Goal: Find specific page/section: Find specific page/section

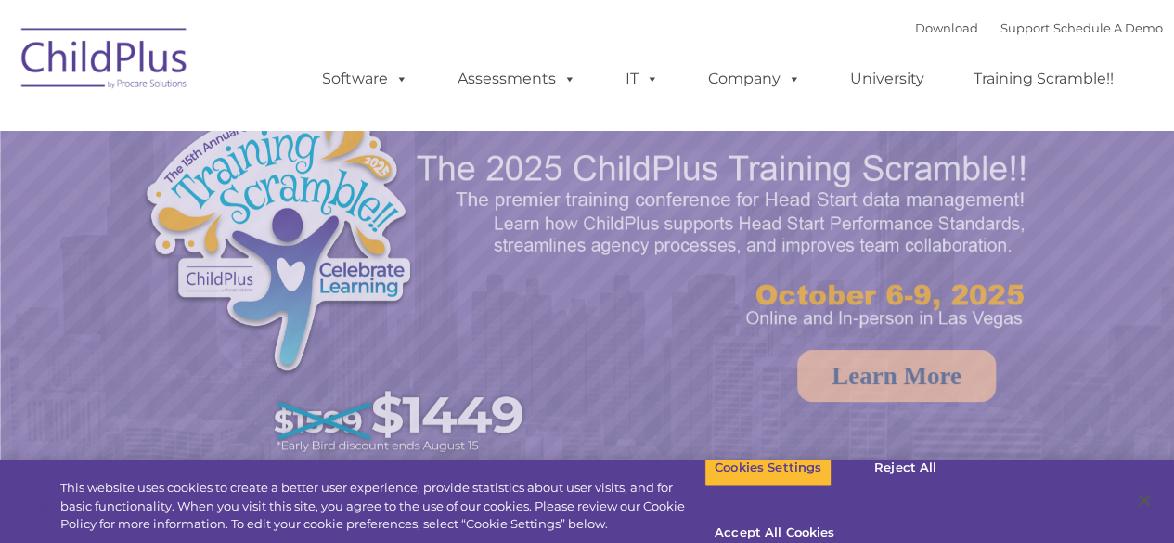
select select "MEDIUM"
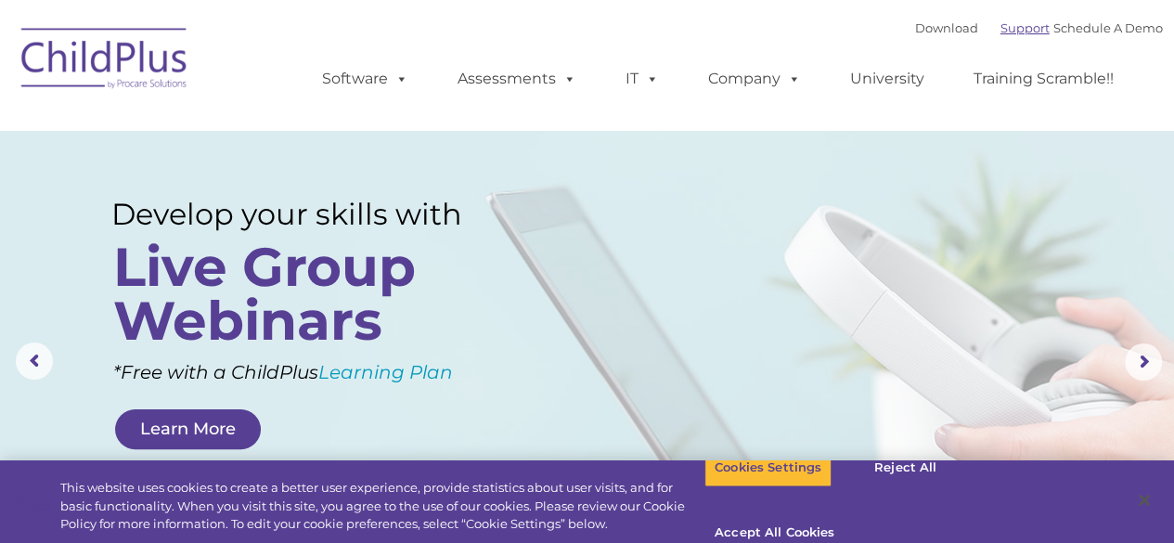
click at [1000, 27] on link "Support" at bounding box center [1024, 27] width 49 height 15
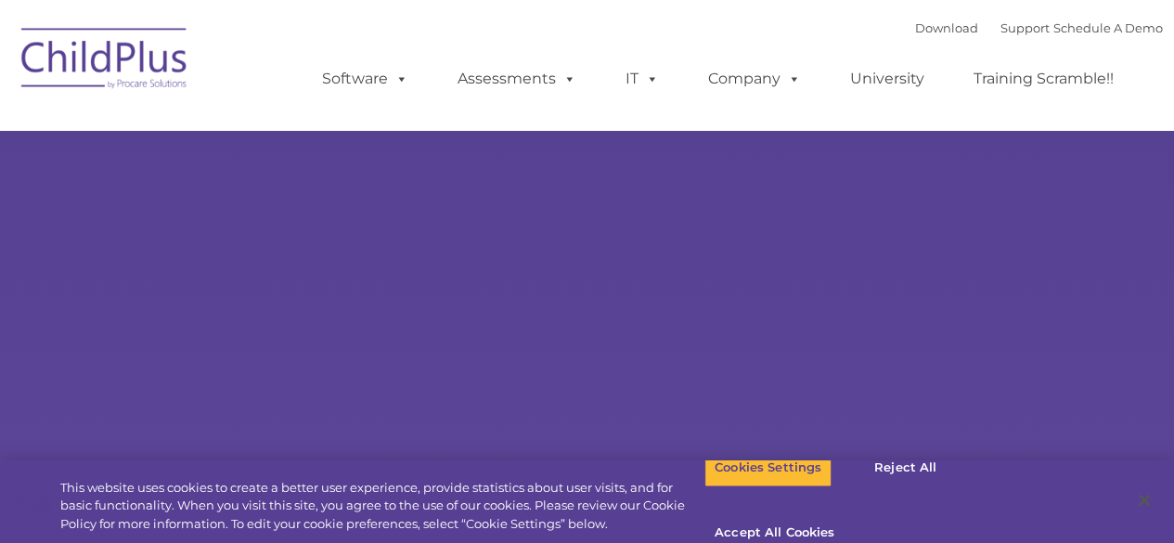
type input ""
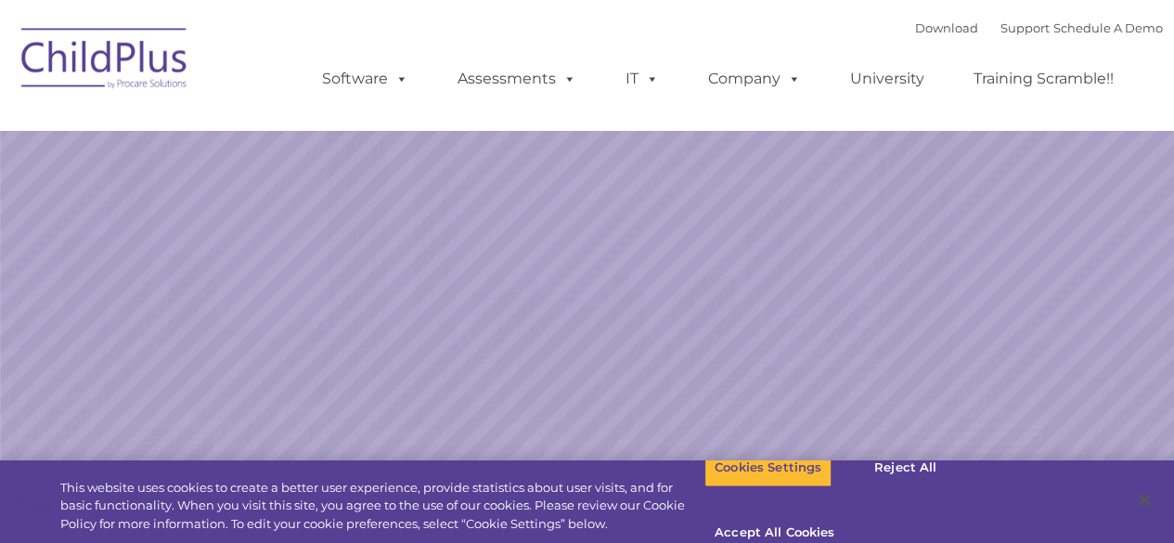
select select "MEDIUM"
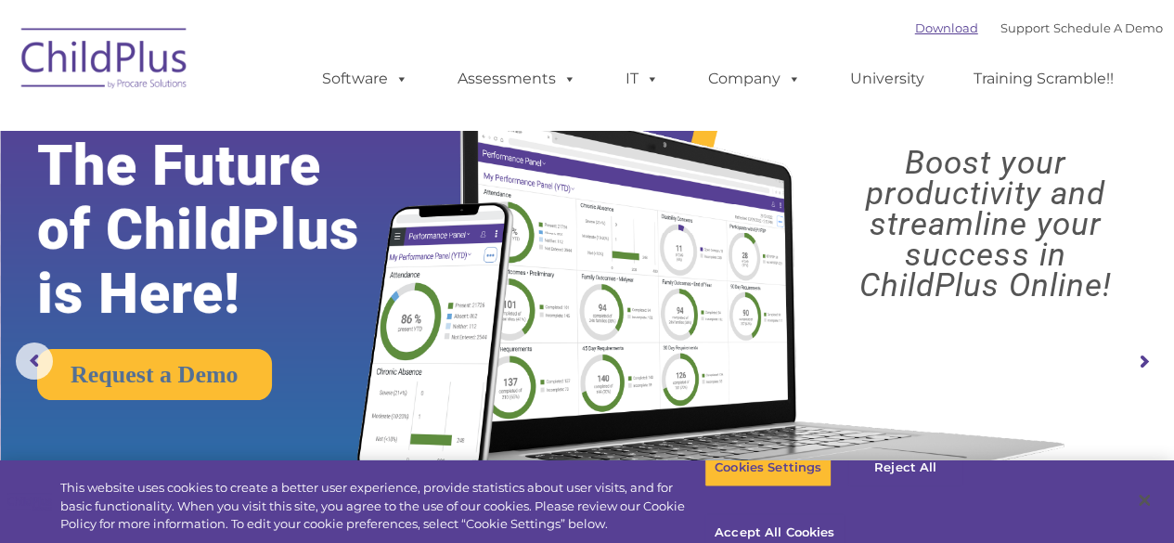
click at [915, 22] on link "Download" at bounding box center [946, 27] width 63 height 15
